Goal: Check status: Check status

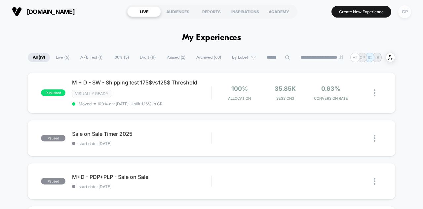
click at [404, 14] on div "CP" at bounding box center [404, 11] width 13 height 13
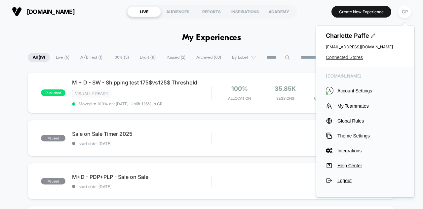
click at [356, 57] on span "Connected Stores" at bounding box center [365, 57] width 79 height 5
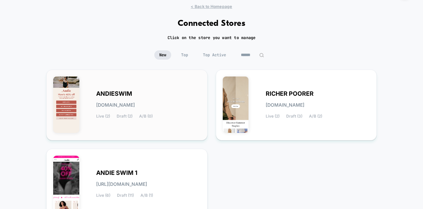
scroll to position [33, 0]
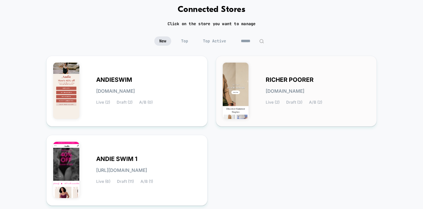
click at [295, 86] on div "RICHER POORER [DOMAIN_NAME] Live (2) Draft (3) A/B (2)" at bounding box center [318, 90] width 104 height 27
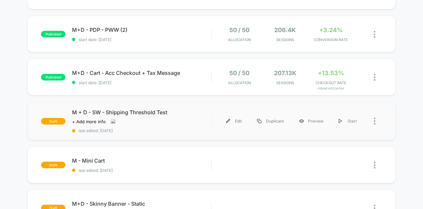
scroll to position [33, 0]
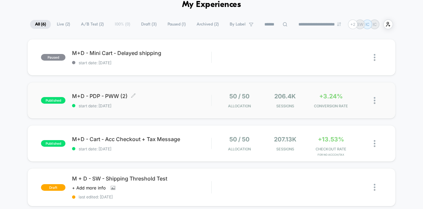
click at [93, 101] on div "M+D - PDP - PWW (2) Click to edit experience details Click to edit experience d…" at bounding box center [141, 101] width 139 height 16
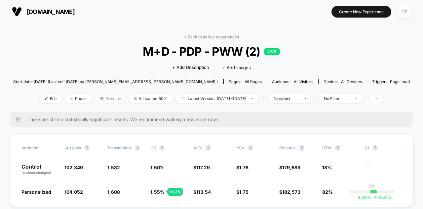
click at [99, 97] on span "Preview" at bounding box center [110, 98] width 31 height 9
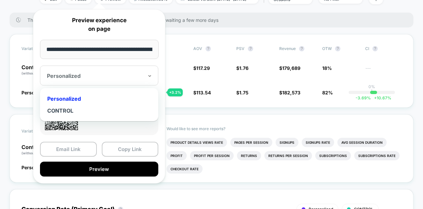
click at [140, 79] on div "Personalized" at bounding box center [95, 76] width 98 height 8
click at [125, 73] on div at bounding box center [95, 75] width 97 height 7
click at [119, 70] on div "Personalized" at bounding box center [99, 75] width 118 height 20
click at [69, 110] on div "CONTROL" at bounding box center [99, 110] width 112 height 12
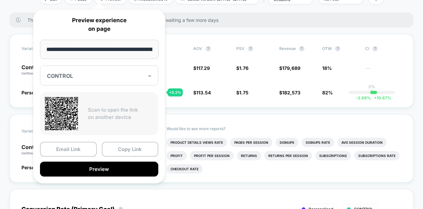
click at [143, 45] on input "**********" at bounding box center [99, 49] width 119 height 19
click at [277, 23] on div "There are still no statistically significant results. We recommend waiting a fe…" at bounding box center [212, 20] width 404 height 15
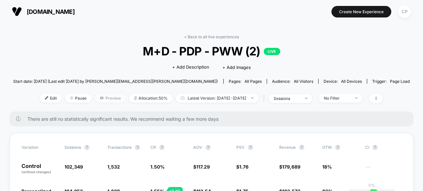
click at [104, 98] on span "Preview" at bounding box center [110, 98] width 31 height 9
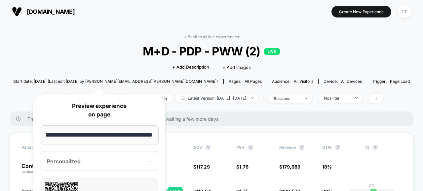
scroll to position [33, 0]
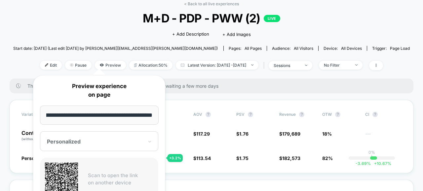
click at [76, 21] on span "M+D - PDP - PWW (2) LIVE" at bounding box center [211, 18] width 357 height 14
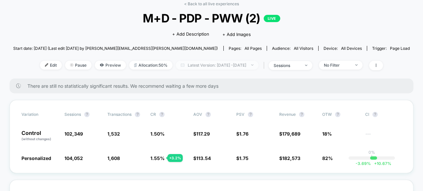
click at [239, 66] on span "Latest Version: [DATE] - [DATE]" at bounding box center [217, 65] width 83 height 9
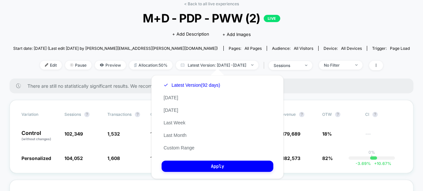
click at [114, 22] on span "M+D - PDP - PWW (2) LIVE" at bounding box center [211, 18] width 357 height 14
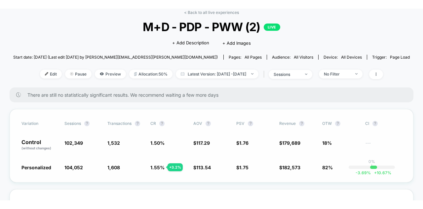
scroll to position [66, 0]
